Goal: Task Accomplishment & Management: Use online tool/utility

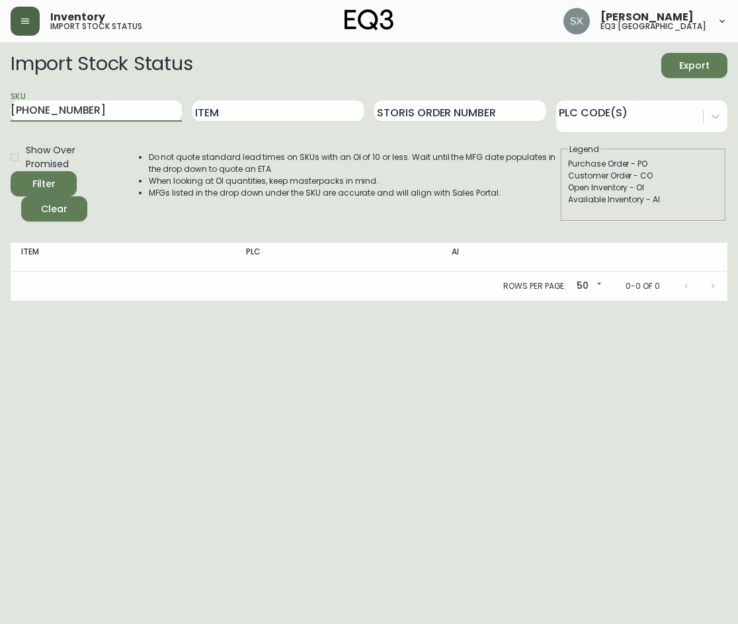
click at [24, 22] on icon "button" at bounding box center [25, 21] width 11 height 11
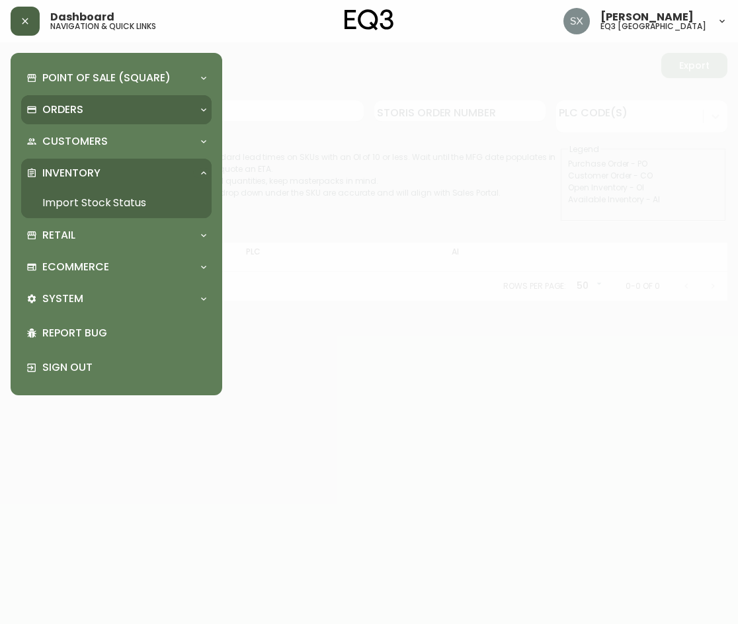
click at [57, 110] on p "Orders" at bounding box center [62, 109] width 41 height 15
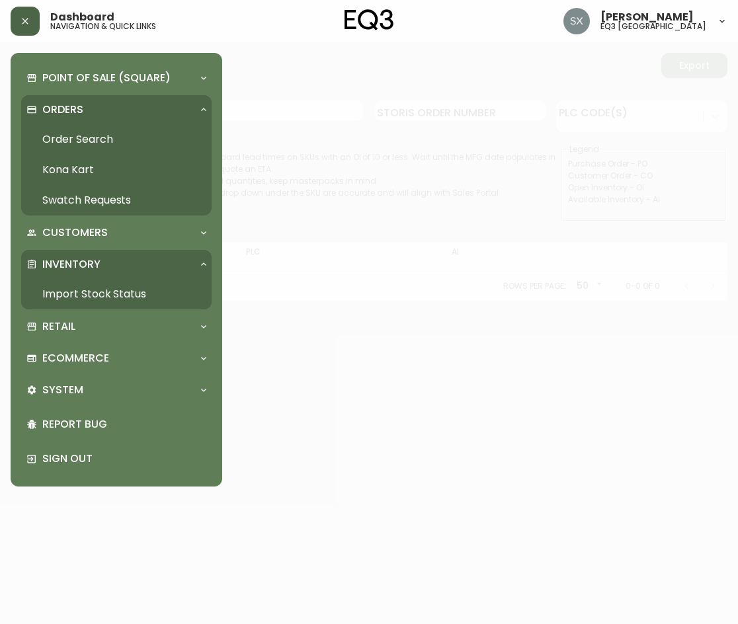
click at [106, 120] on div "Orders" at bounding box center [116, 109] width 190 height 29
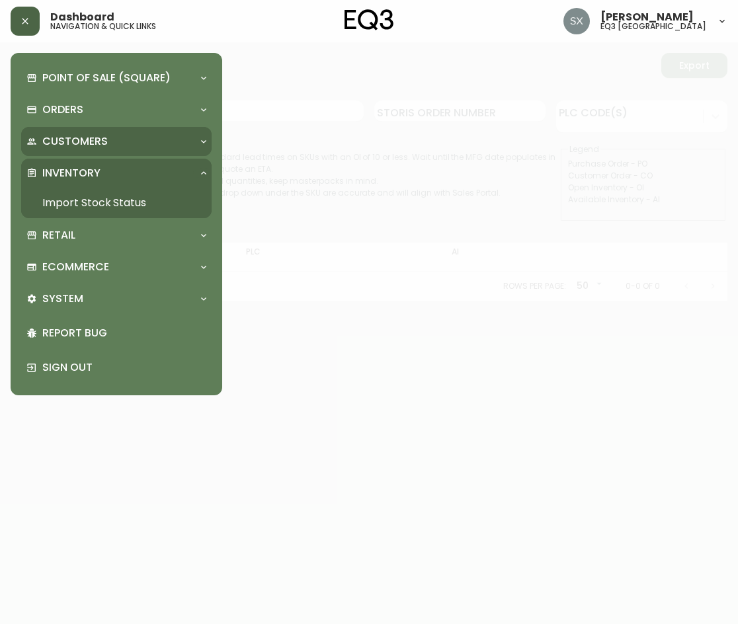
click at [105, 135] on p "Customers" at bounding box center [74, 141] width 65 height 15
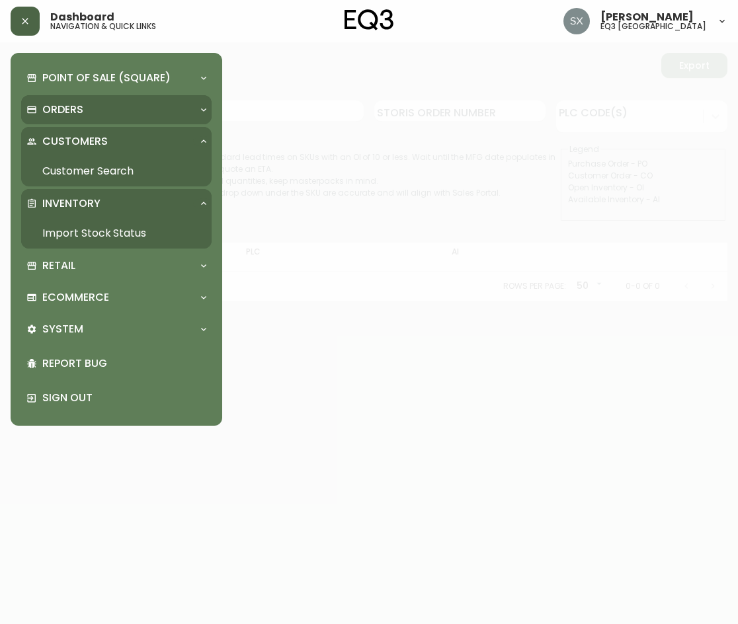
click at [80, 107] on p "Orders" at bounding box center [62, 109] width 41 height 15
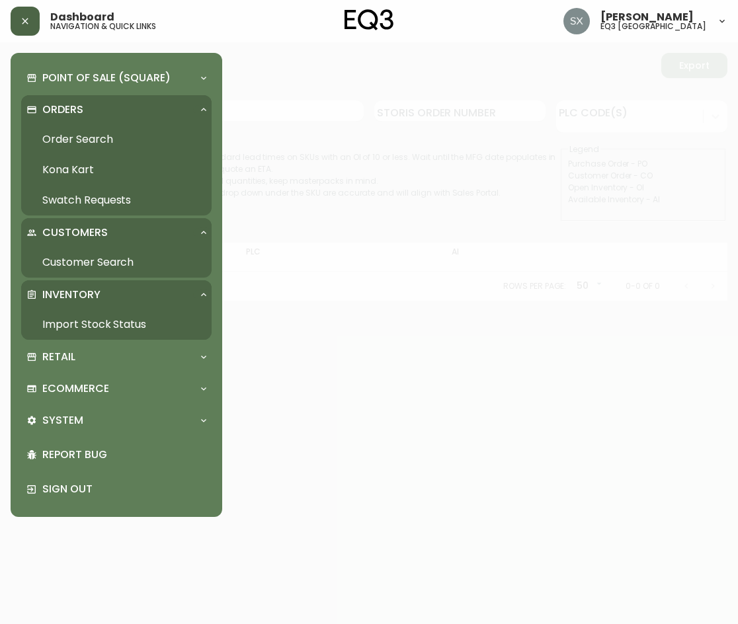
click at [81, 135] on link "Order Search" at bounding box center [116, 139] width 190 height 30
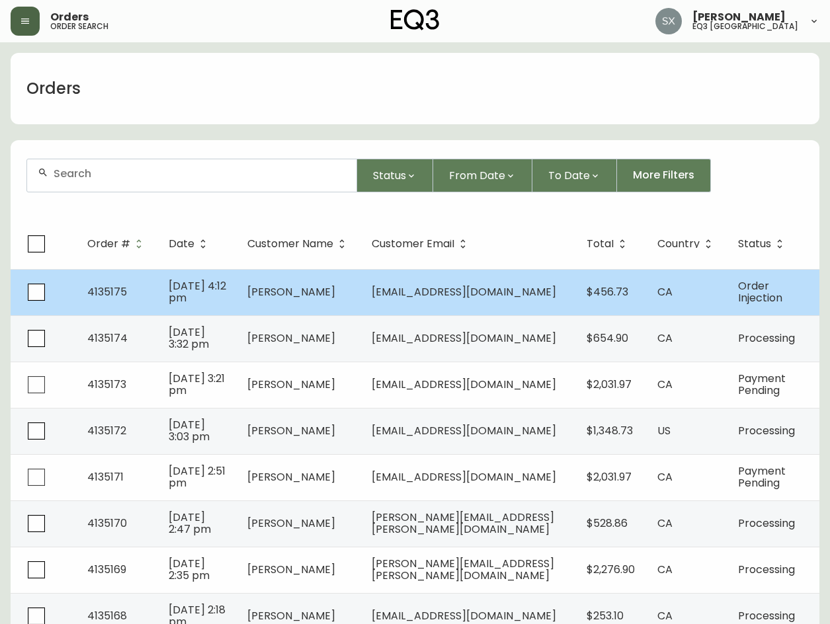
click at [697, 289] on td "CA" at bounding box center [687, 292] width 81 height 46
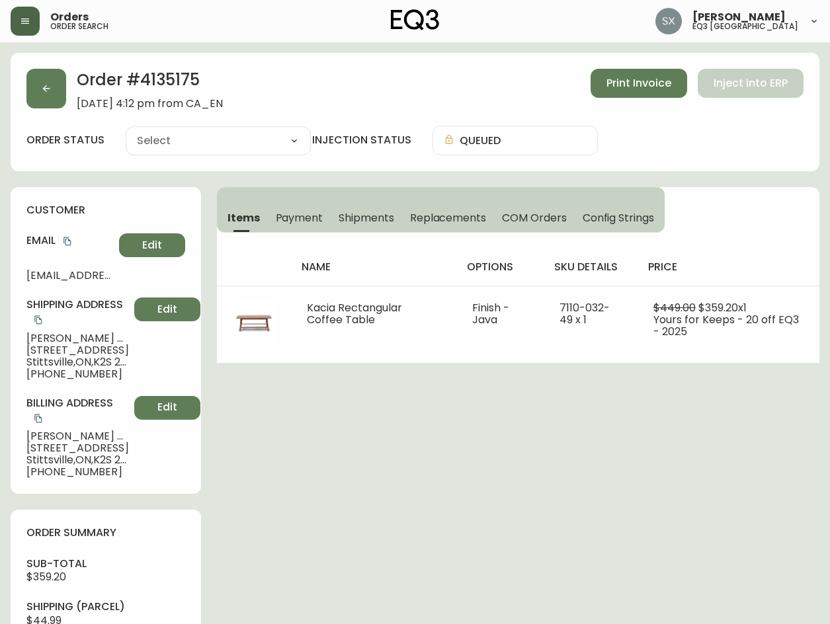
type input "Order Injection"
select select "ORDER_INJECTION"
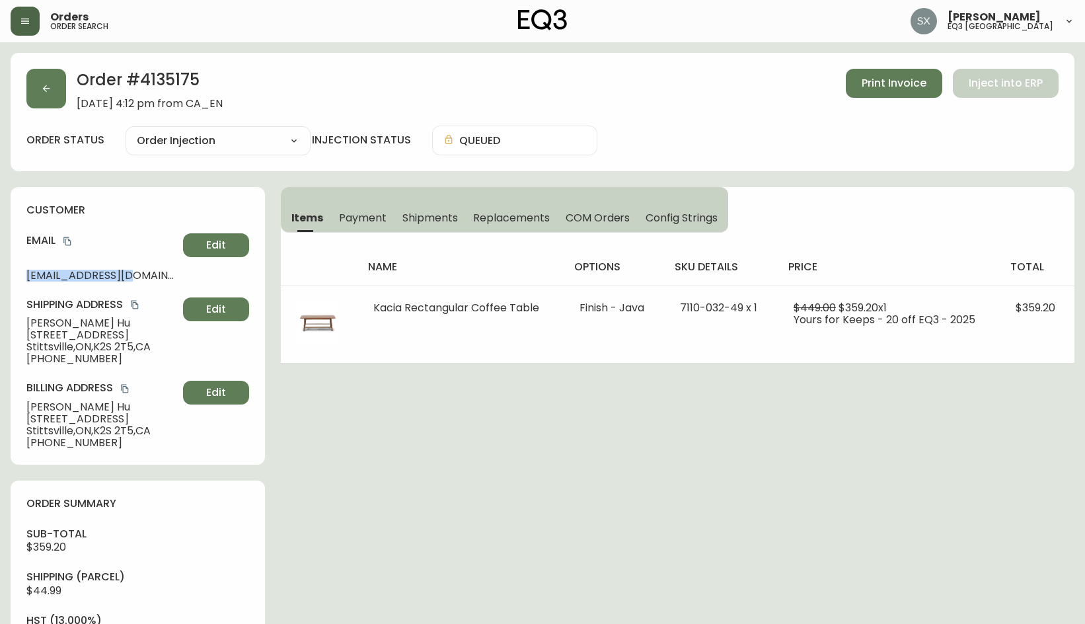
drag, startPoint x: 138, startPoint y: 275, endPoint x: 18, endPoint y: 262, distance: 121.0
click at [18, 262] on div "customer Email [EMAIL_ADDRESS][DOMAIN_NAME] Edit Shipping Address [PERSON_NAME]…" at bounding box center [138, 326] width 255 height 278
copy span "[EMAIL_ADDRESS][DOMAIN_NAME]"
drag, startPoint x: 26, startPoint y: 419, endPoint x: 101, endPoint y: 416, distance: 74.8
click at [101, 416] on span "[STREET_ADDRESS]" at bounding box center [101, 419] width 151 height 12
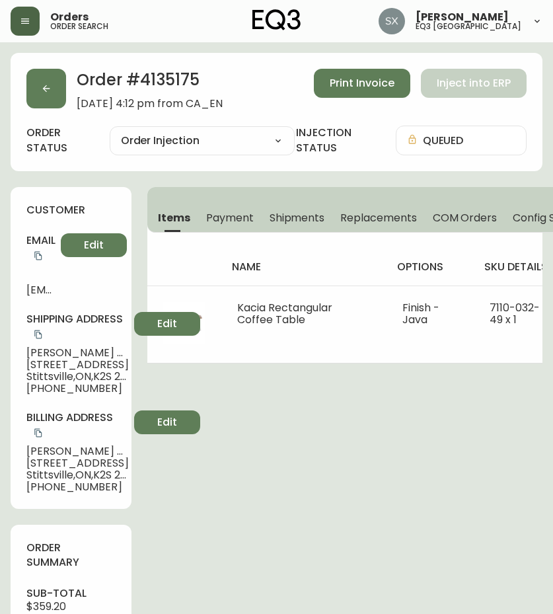
click at [210, 532] on div "Order # 4135175 [DATE] 4:12 pm from CA_EN Print Invoice Inject into ERP order s…" at bounding box center [277, 575] width 532 height 1044
click at [45, 434] on button "copy" at bounding box center [38, 432] width 13 height 13
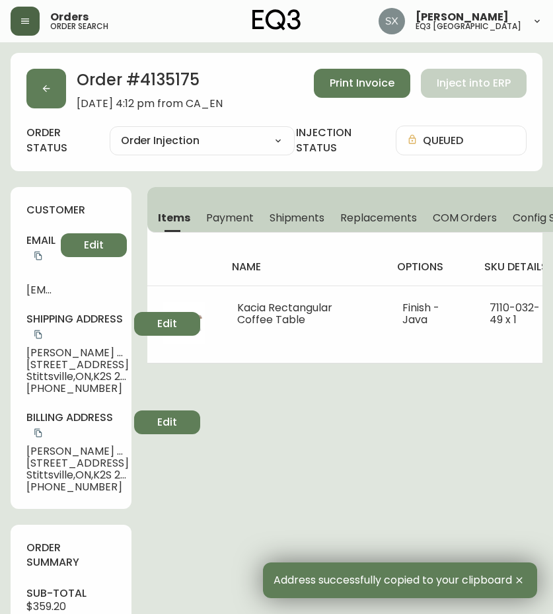
click at [276, 466] on div "Order # 4135175 [DATE] 4:12 pm from CA_EN Print Invoice Inject into ERP order s…" at bounding box center [277, 575] width 532 height 1044
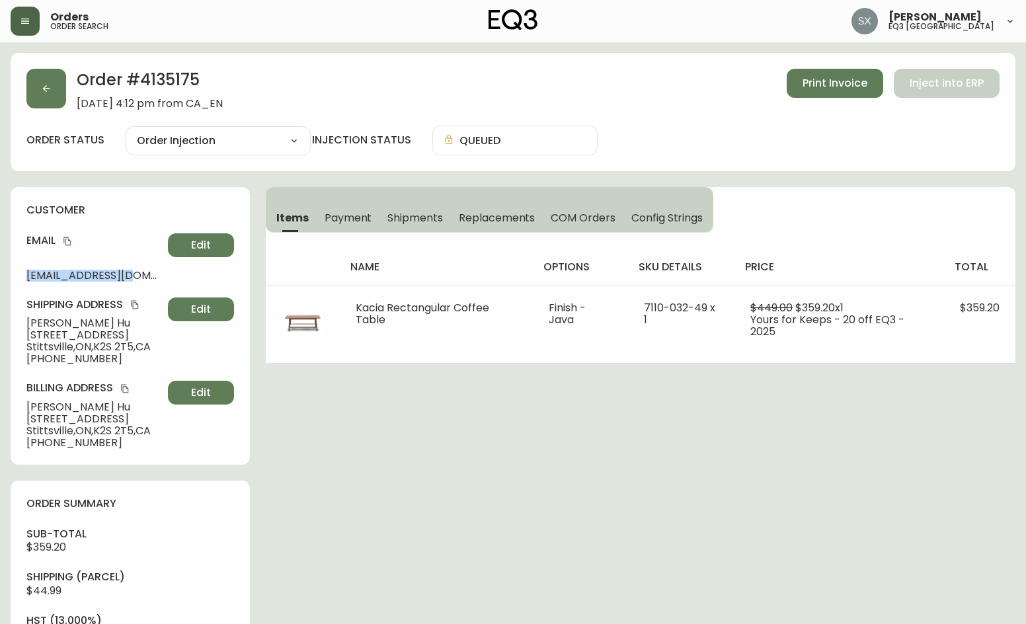
drag, startPoint x: 143, startPoint y: 274, endPoint x: 13, endPoint y: 279, distance: 130.3
click at [13, 279] on div "customer Email [EMAIL_ADDRESS][DOMAIN_NAME] Edit Shipping Address [PERSON_NAME]…" at bounding box center [130, 326] width 239 height 278
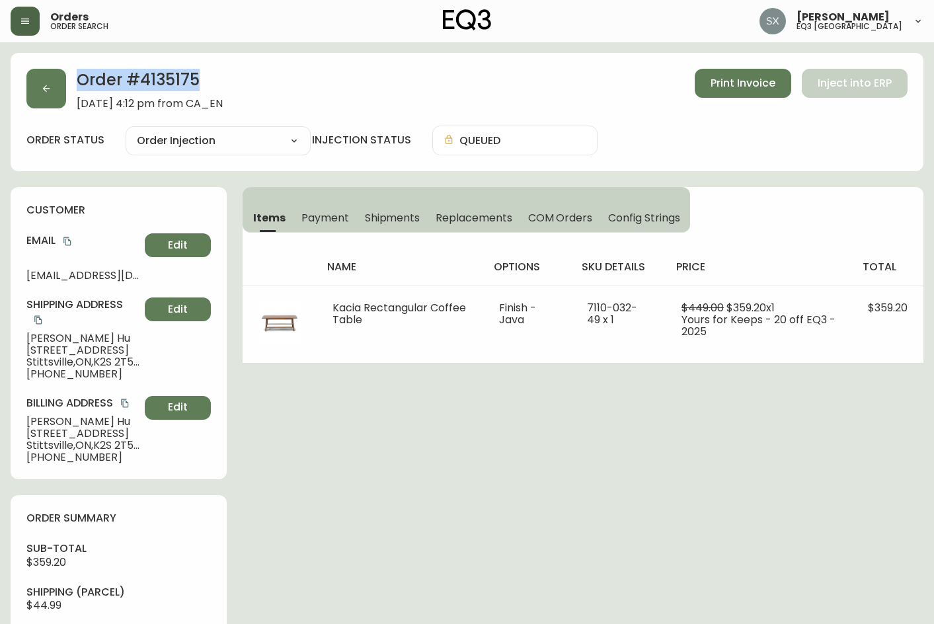
drag, startPoint x: 206, startPoint y: 77, endPoint x: 75, endPoint y: 75, distance: 130.2
click at [75, 75] on div "Order # 4135175 [DATE] 4:12 pm from CA_EN Print Invoice Inject into ERP" at bounding box center [466, 89] width 881 height 41
copy h2 "Order # 4135175"
click at [354, 486] on div "Order # 4135175 [DATE] 4:12 pm from CA_EN Print Invoice Inject into ERP order s…" at bounding box center [467, 506] width 913 height 907
click at [17, 24] on button "button" at bounding box center [25, 21] width 29 height 29
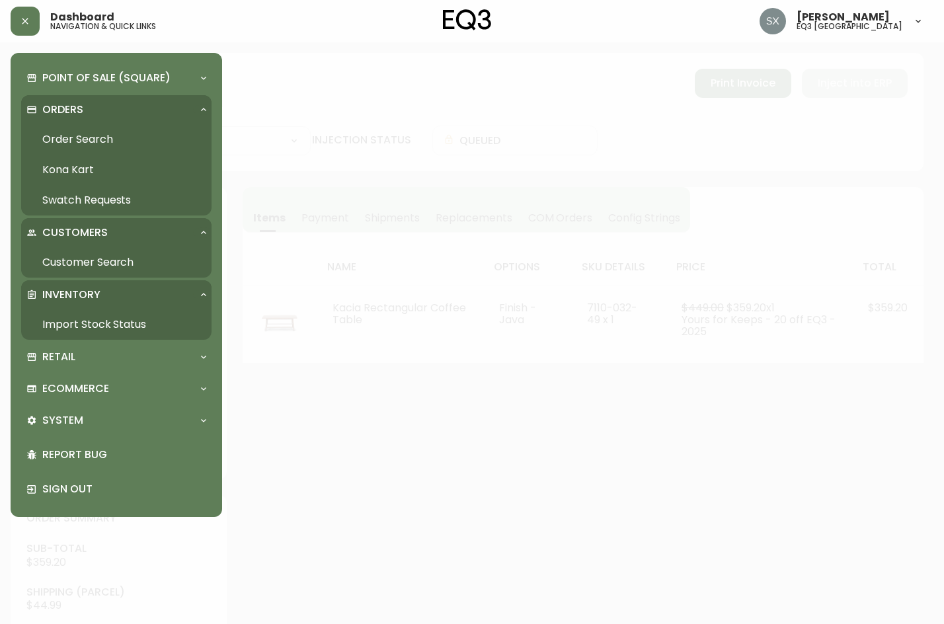
click at [77, 319] on link "Import Stock Status" at bounding box center [116, 324] width 190 height 30
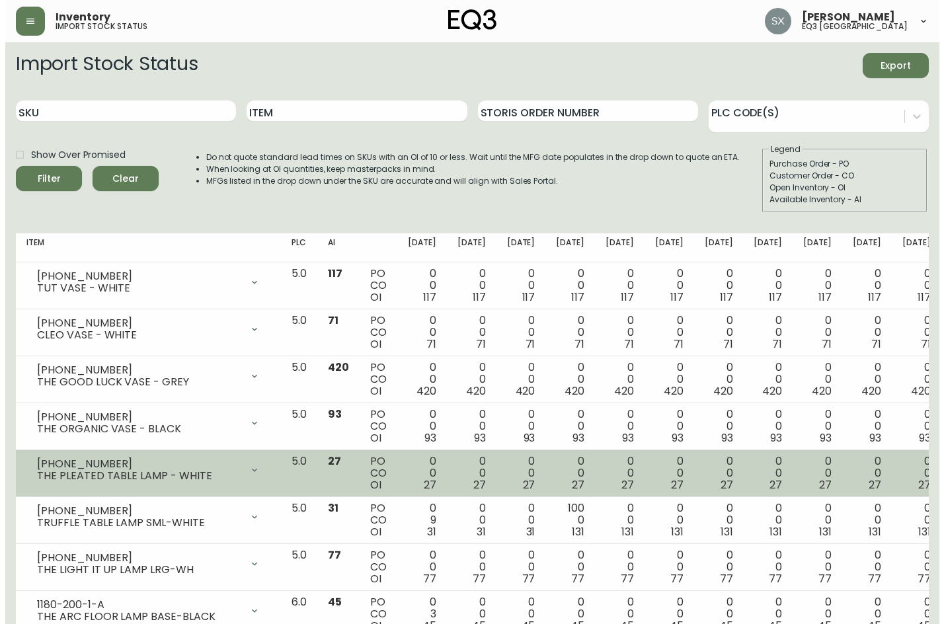
scroll to position [66, 0]
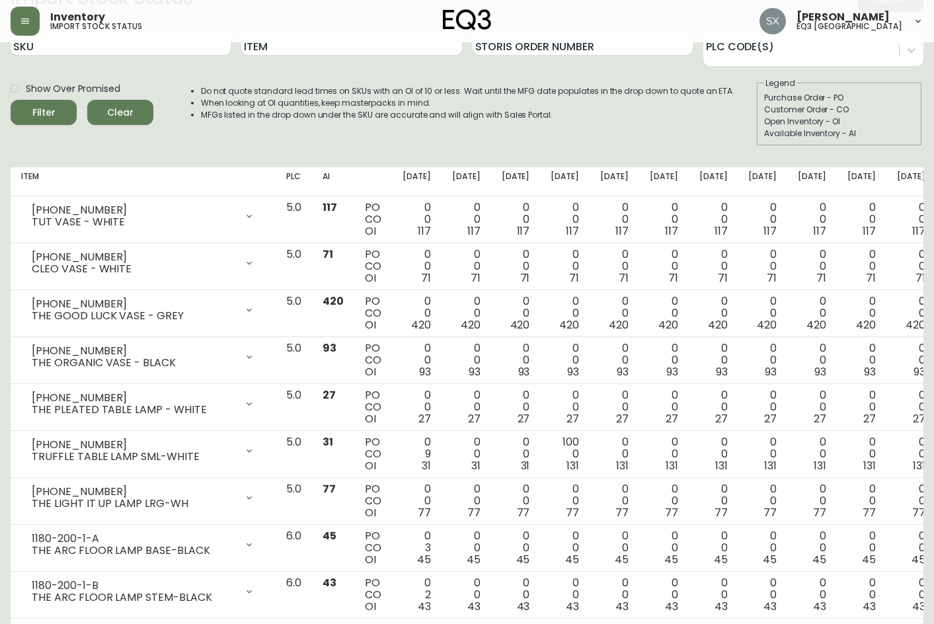
click at [24, 24] on icon "button" at bounding box center [25, 21] width 8 height 5
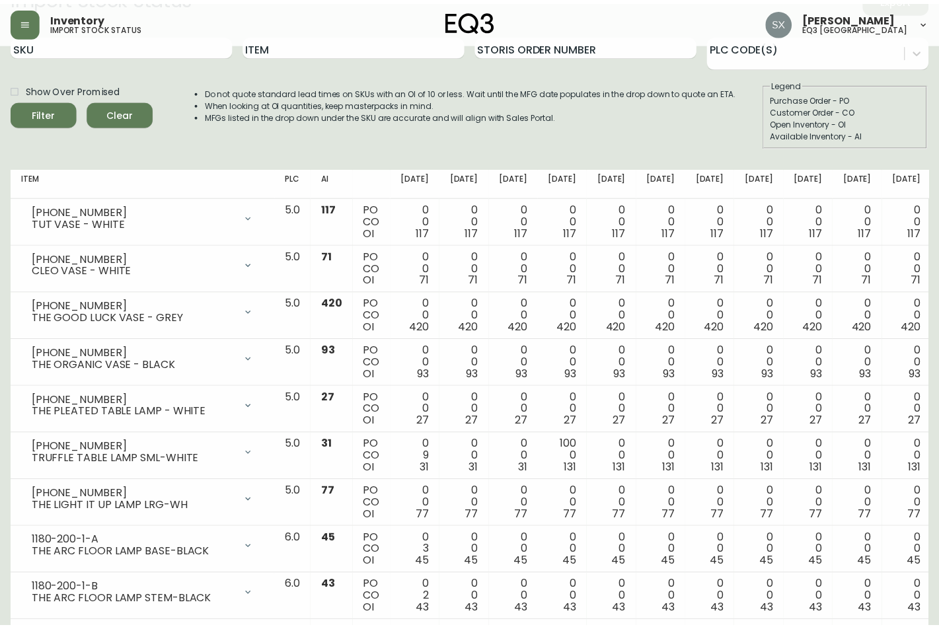
scroll to position [67, 0]
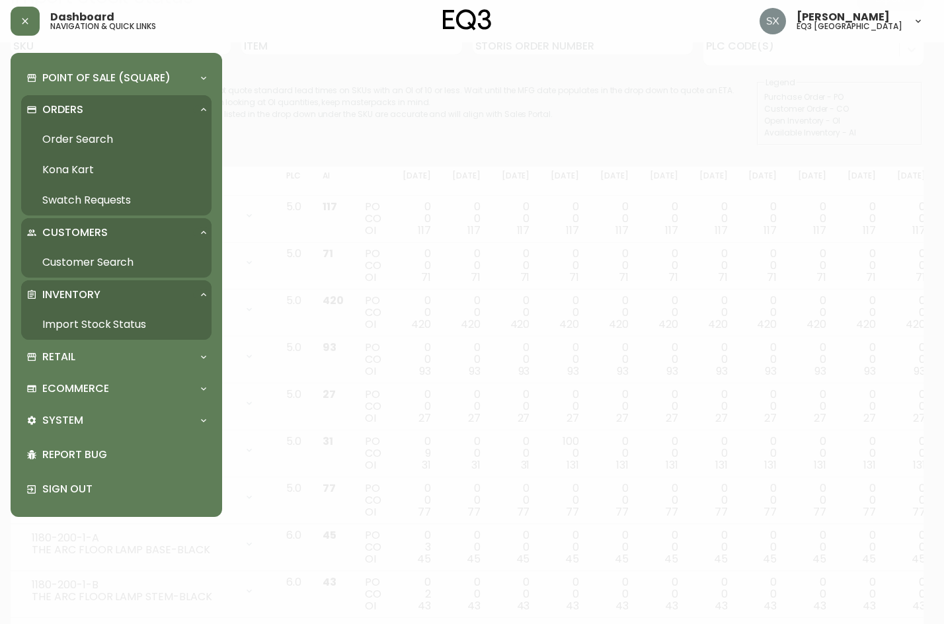
click at [85, 315] on link "Import Stock Status" at bounding box center [116, 324] width 190 height 30
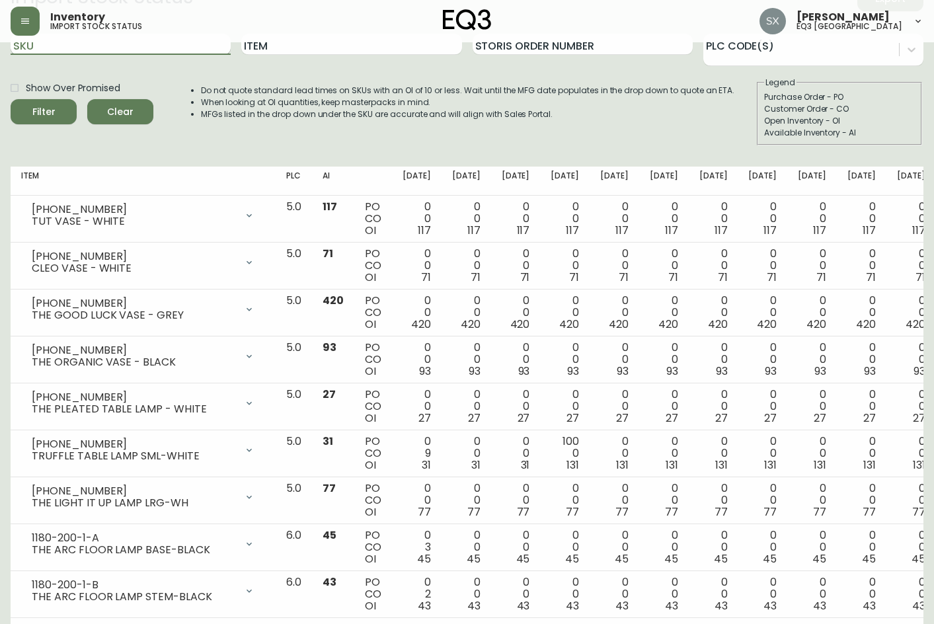
click at [124, 43] on input "SKU" at bounding box center [121, 44] width 220 height 21
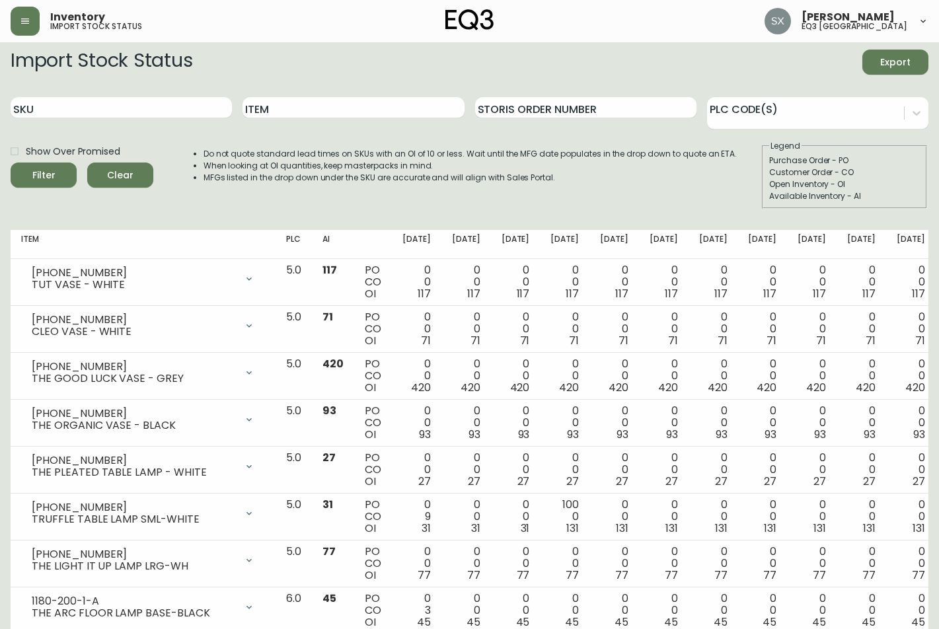
scroll to position [1, 0]
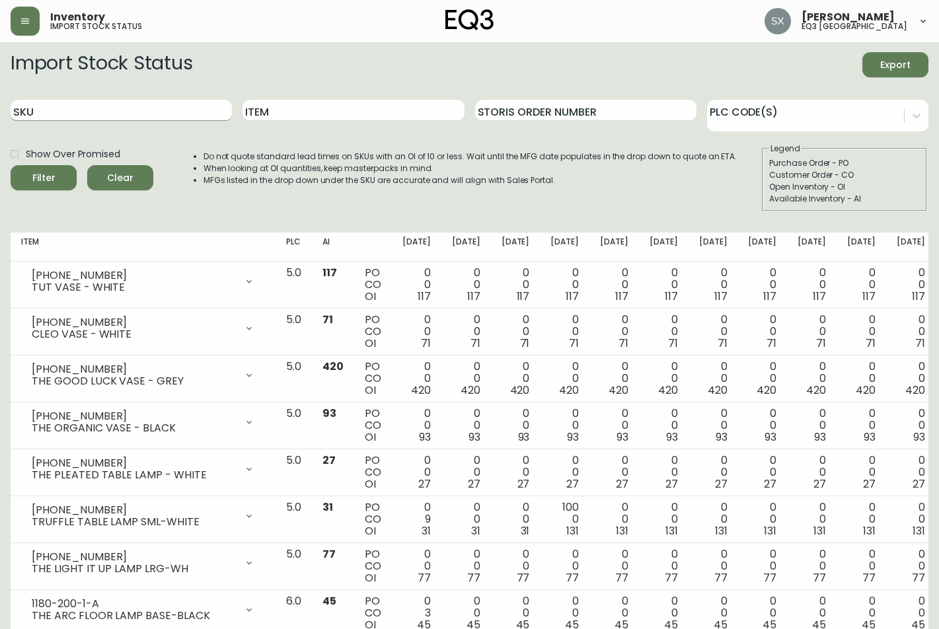
click at [144, 114] on input "SKU" at bounding box center [121, 110] width 221 height 21
click at [272, 109] on input "Item" at bounding box center [353, 110] width 221 height 21
type input "FILING CABINET"
click at [11, 165] on button "Filter" at bounding box center [44, 177] width 66 height 25
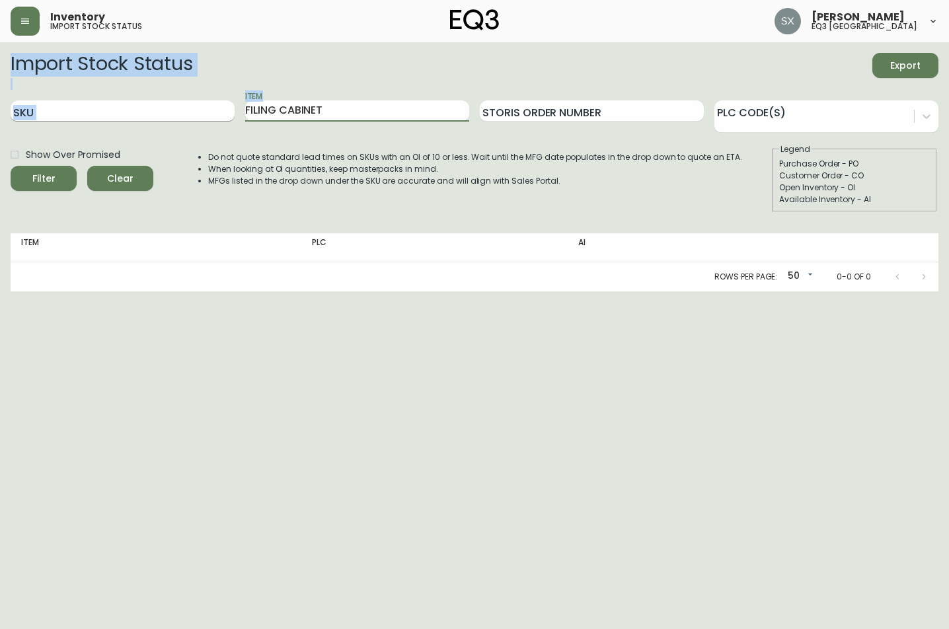
drag, startPoint x: 374, startPoint y: 98, endPoint x: 40, endPoint y: 100, distance: 333.8
click at [40, 100] on div "SKU Item FILING CABINET Storis Order Number PLC Code(s)" at bounding box center [475, 111] width 928 height 43
